Goal: Navigation & Orientation: Find specific page/section

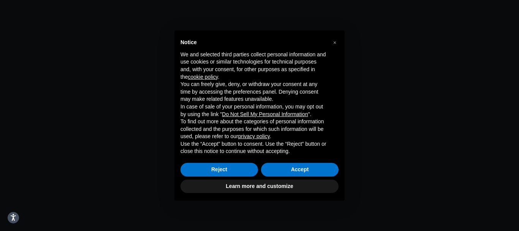
drag, startPoint x: 295, startPoint y: 161, endPoint x: 294, endPoint y: 168, distance: 6.5
click at [294, 162] on div "Reject Accept" at bounding box center [259, 169] width 158 height 17
click at [294, 168] on button "Accept" at bounding box center [300, 170] width 78 height 14
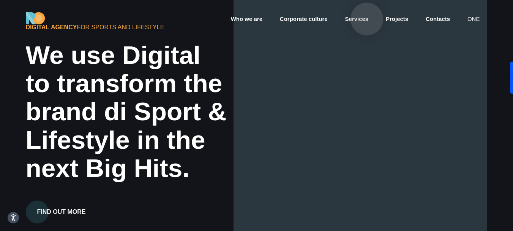
click at [367, 19] on font "Services" at bounding box center [357, 19] width 24 height 6
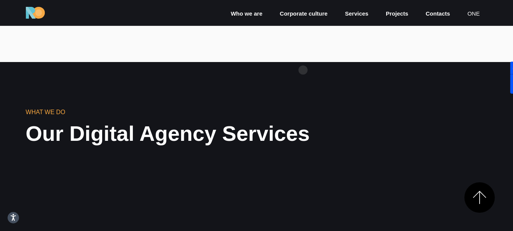
scroll to position [380, 0]
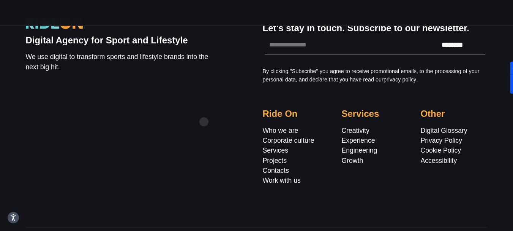
scroll to position [1956, 0]
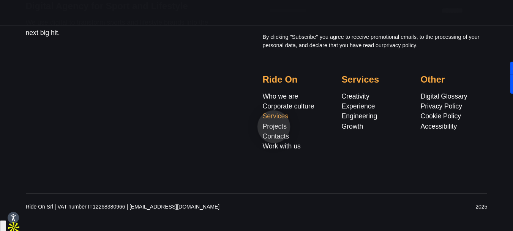
click at [274, 120] on font "Services" at bounding box center [275, 116] width 25 height 8
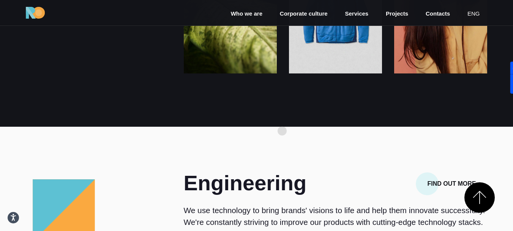
scroll to position [950, 0]
